Goal: Information Seeking & Learning: Learn about a topic

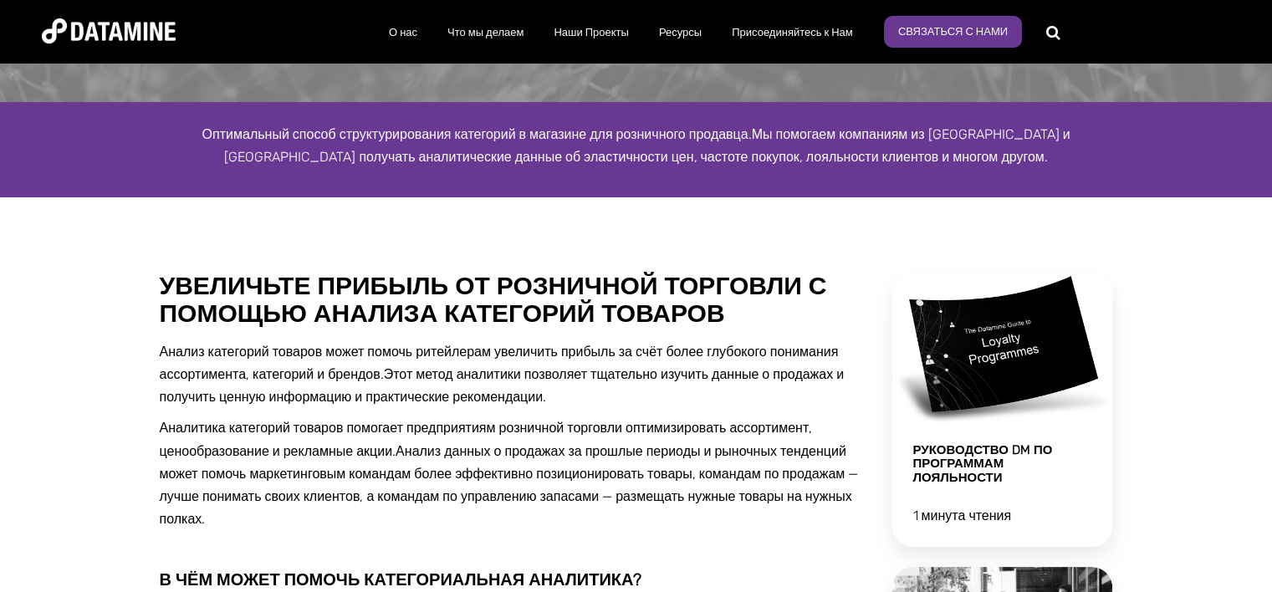
scroll to position [167, 0]
click at [577, 318] on ya-tr-span "Увеличьте прибыль от розничной торговли с помощью анализа категорий товаров" at bounding box center [493, 299] width 667 height 58
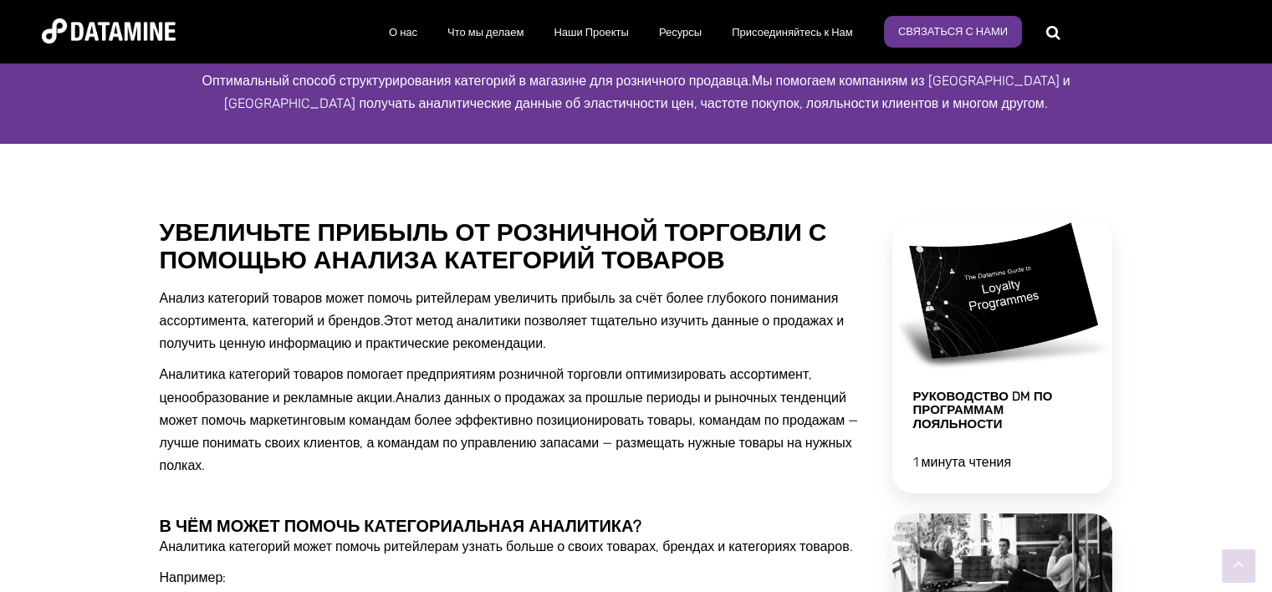
scroll to position [221, 0]
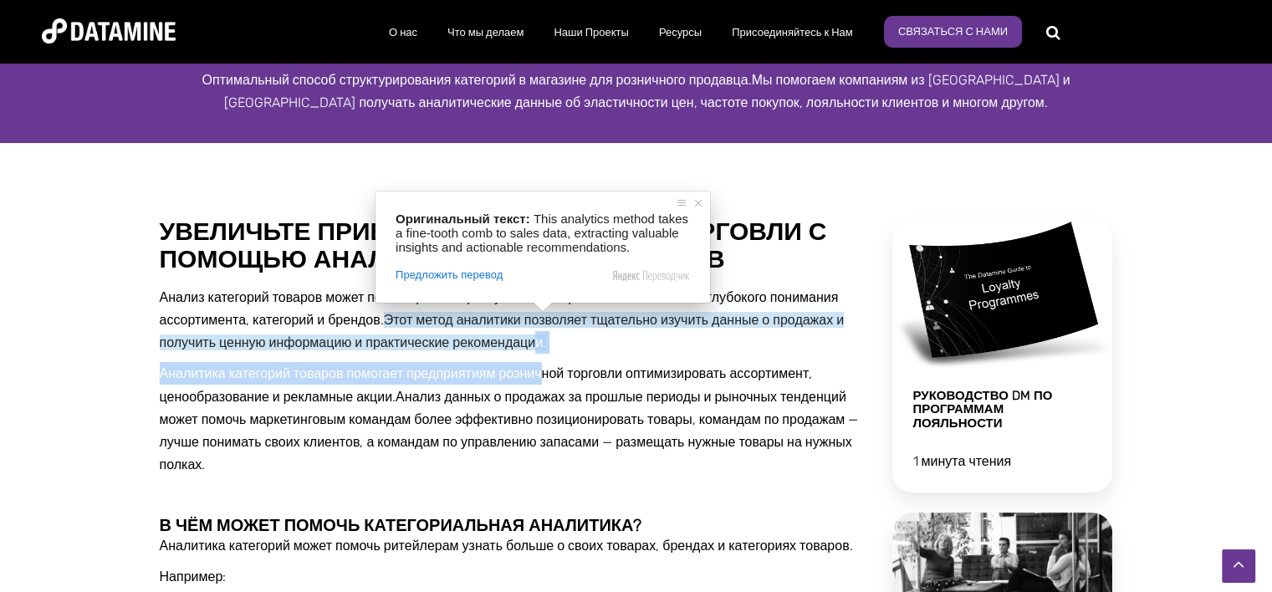
drag, startPoint x: 543, startPoint y: 350, endPoint x: 551, endPoint y: 376, distance: 28.0
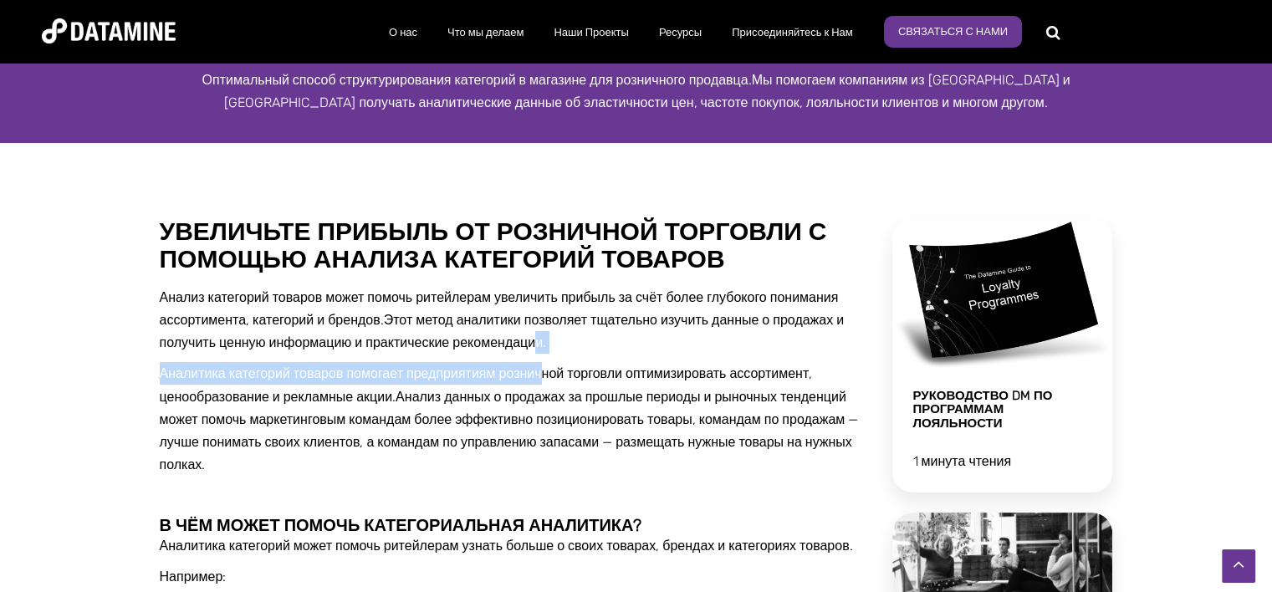
click at [551, 376] on ya-tr-span "Аналитика категорий товаров помогает предприятиям розничной торговли оптимизиро…" at bounding box center [486, 384] width 653 height 38
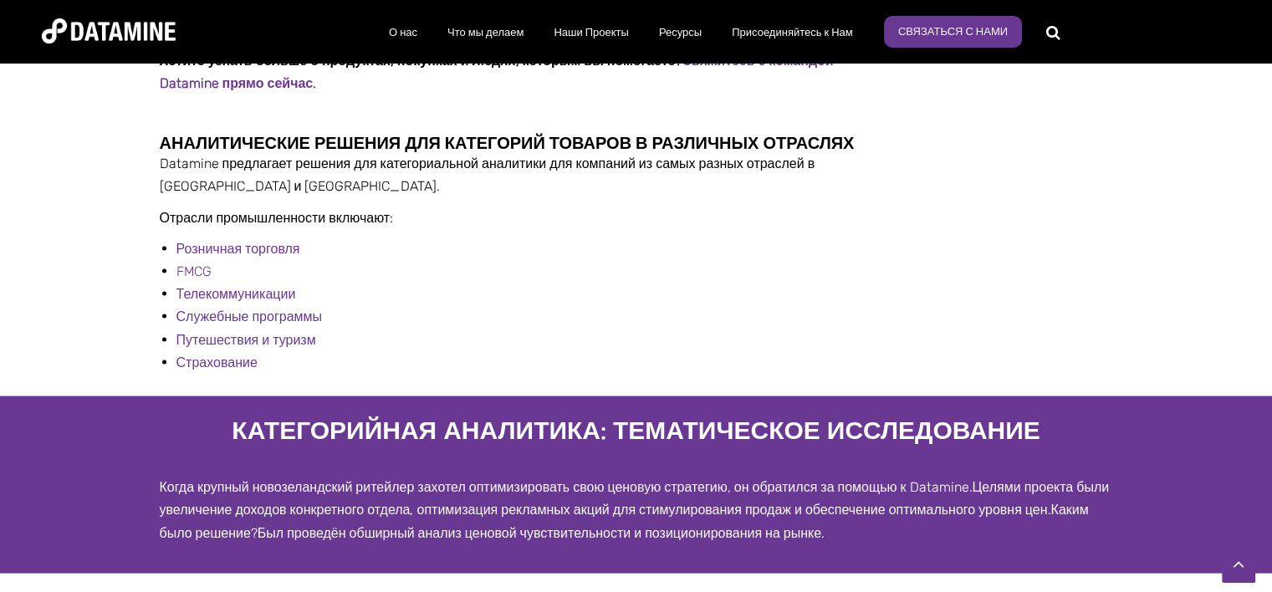
scroll to position [3353, 0]
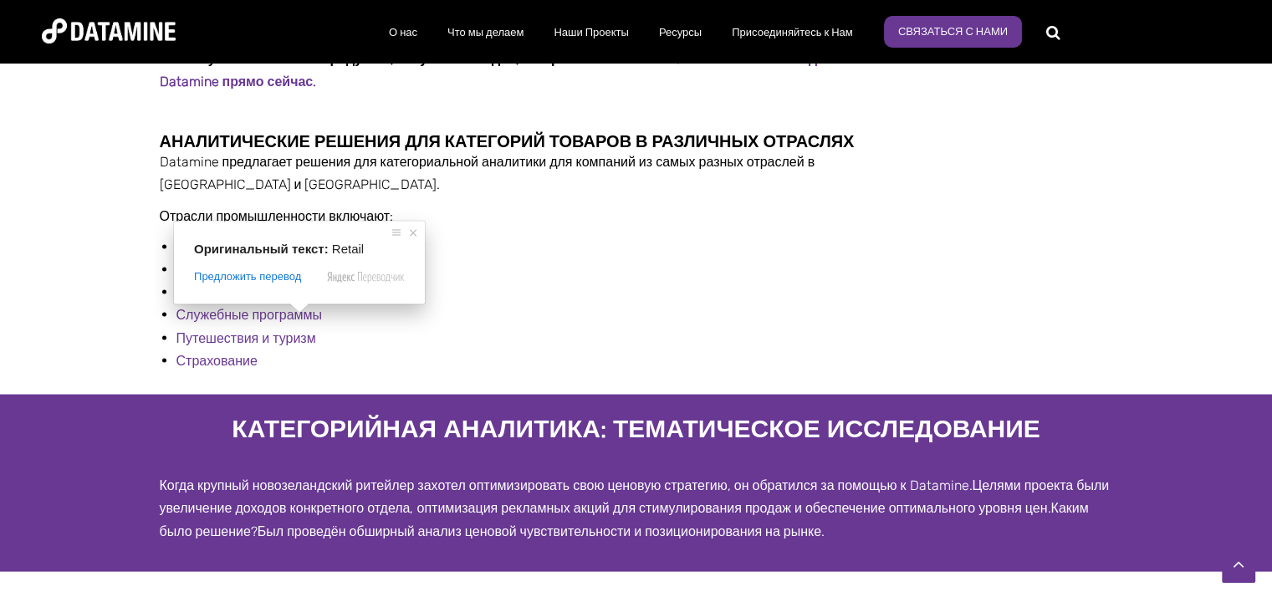
click at [289, 314] on span at bounding box center [300, 309] width 22 height 10
click at [262, 255] on ya-tr-span "Розничная торговля" at bounding box center [238, 247] width 124 height 16
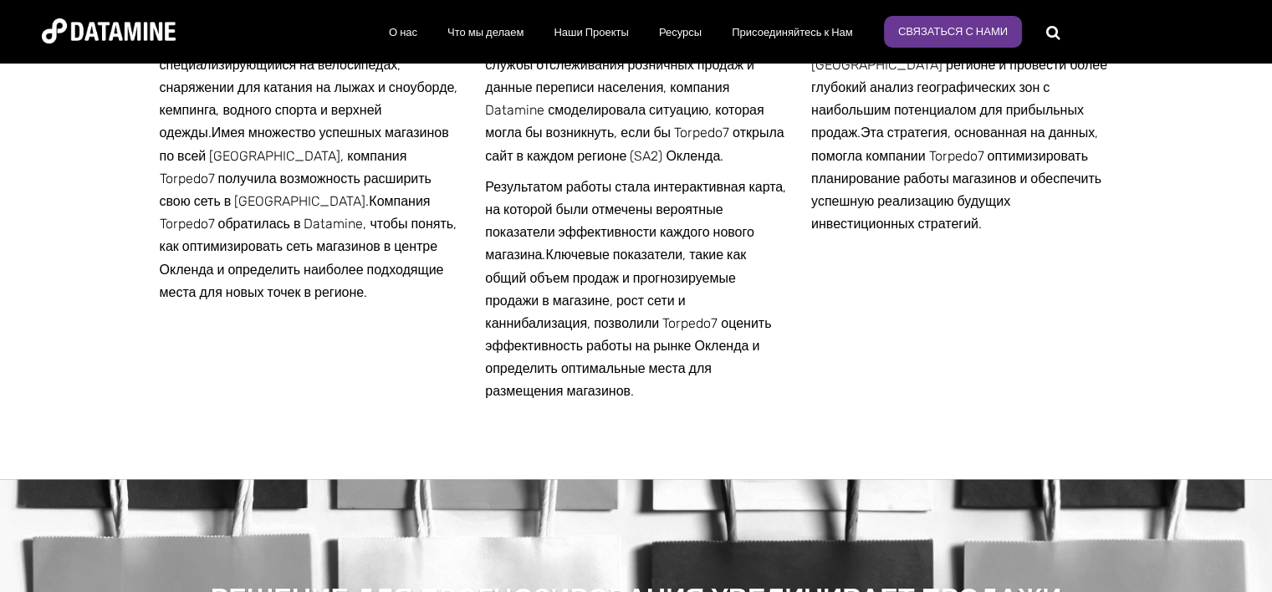
scroll to position [2857, 0]
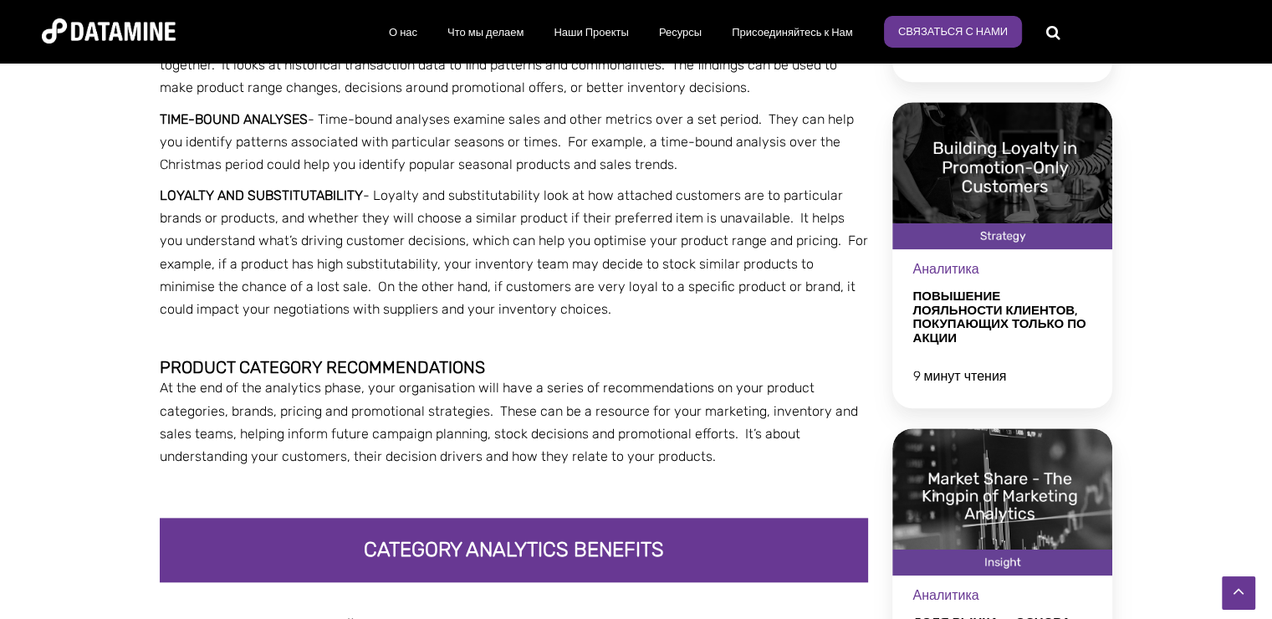
scroll to position [1818, 0]
